Goal: Information Seeking & Learning: Learn about a topic

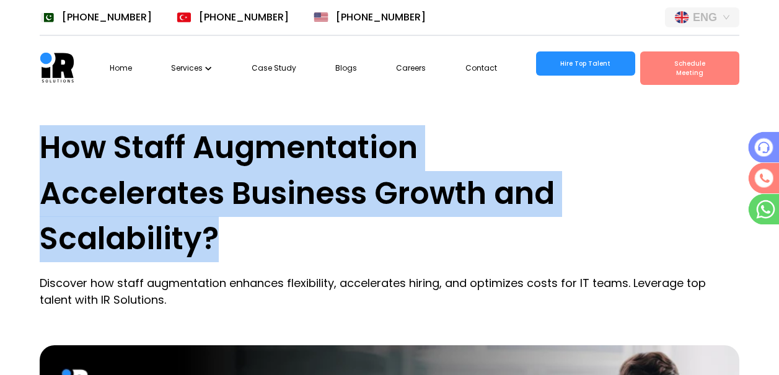
drag, startPoint x: 240, startPoint y: 239, endPoint x: 39, endPoint y: 152, distance: 219.0
copy div "How Staff Augmentation Accelerates Business Growth and Scalability?"
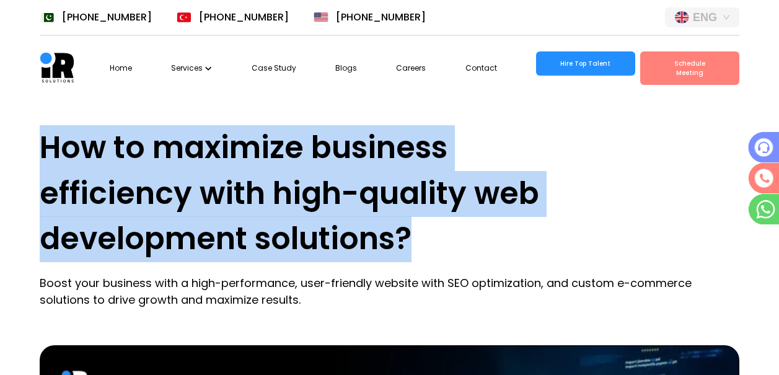
drag, startPoint x: 423, startPoint y: 242, endPoint x: 37, endPoint y: 147, distance: 397.5
copy div "How to maximize business efficiency with high-quality web development solutions?"
